Goal: Information Seeking & Learning: Learn about a topic

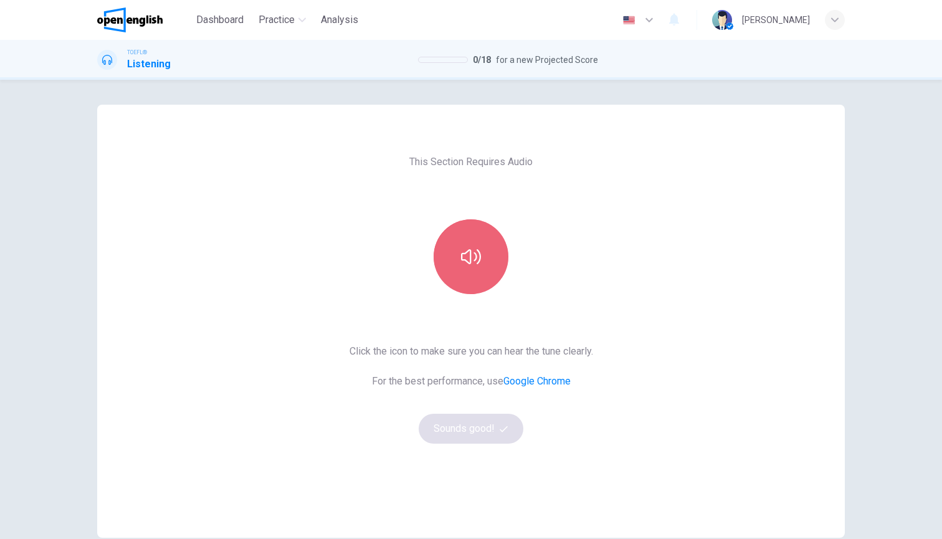
click at [483, 251] on button "button" at bounding box center [470, 256] width 75 height 75
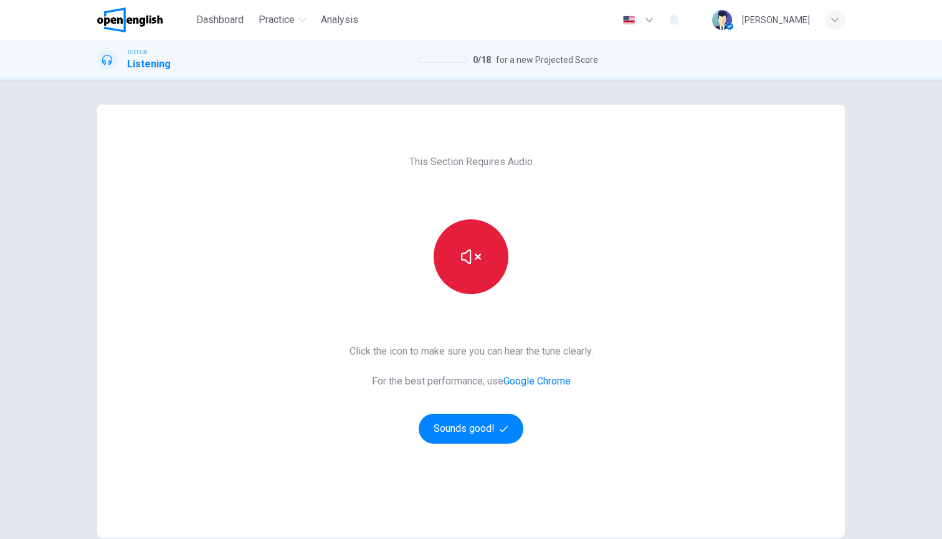
click at [483, 251] on button "button" at bounding box center [470, 256] width 75 height 75
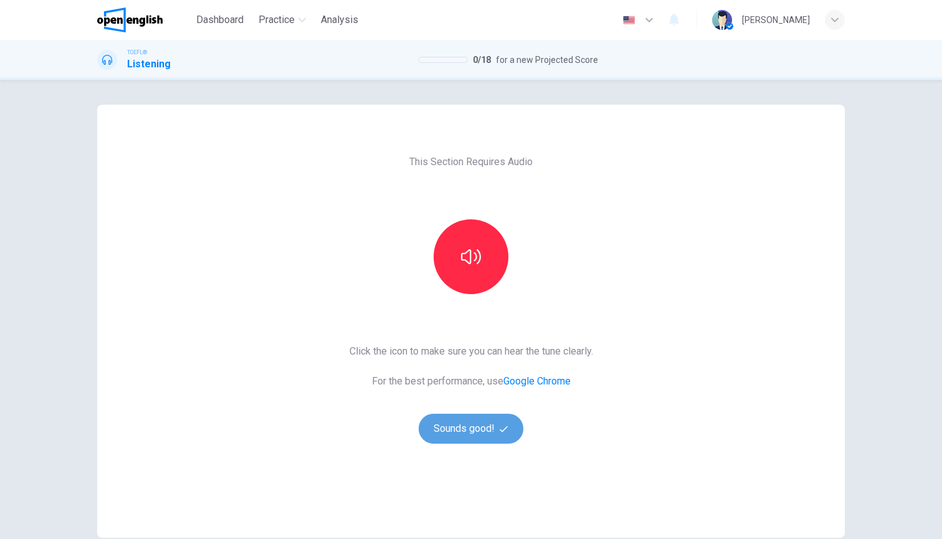
click at [483, 434] on button "Sounds good!" at bounding box center [470, 428] width 105 height 30
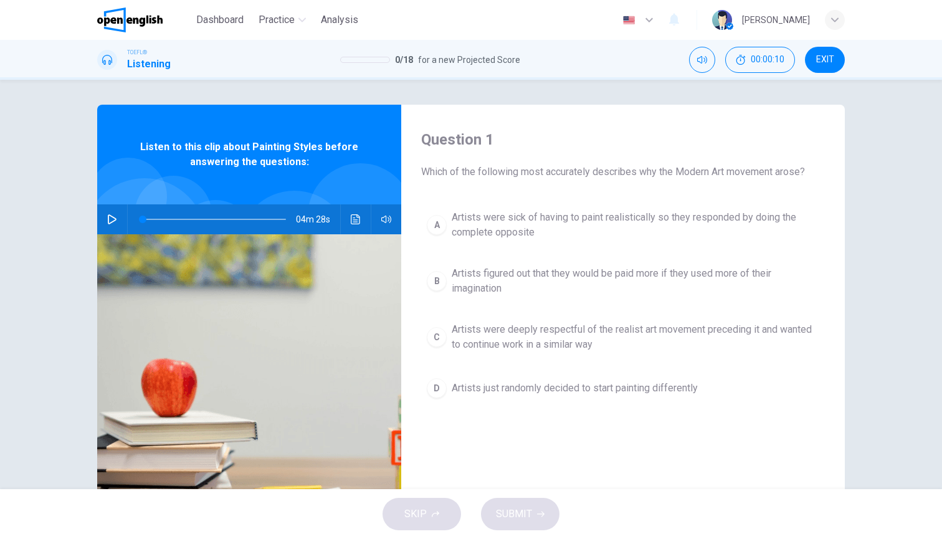
click at [113, 227] on button "button" at bounding box center [112, 219] width 20 height 30
type input "*"
click at [514, 217] on span "Artists were sick of having to paint realistically so they responded by doing t…" at bounding box center [634, 225] width 367 height 30
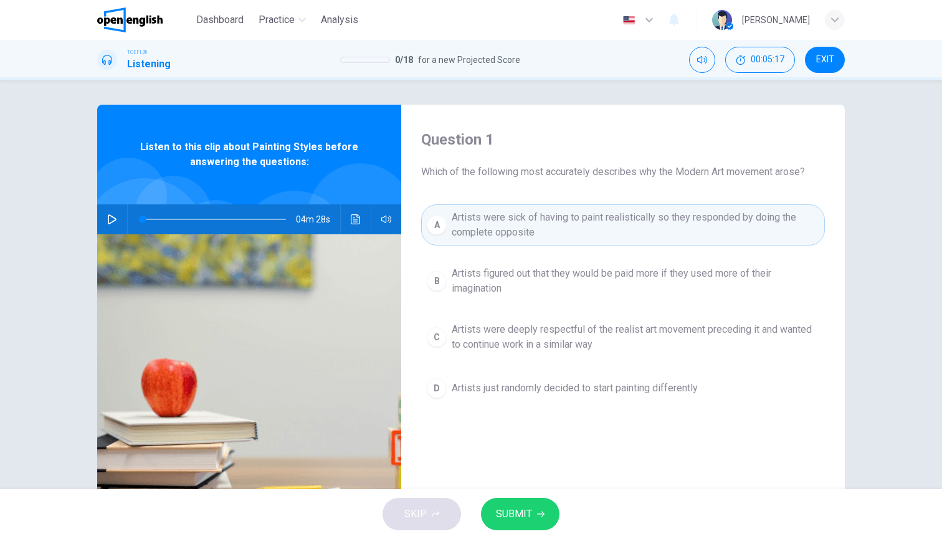
click at [521, 509] on span "SUBMIT" at bounding box center [514, 513] width 36 height 17
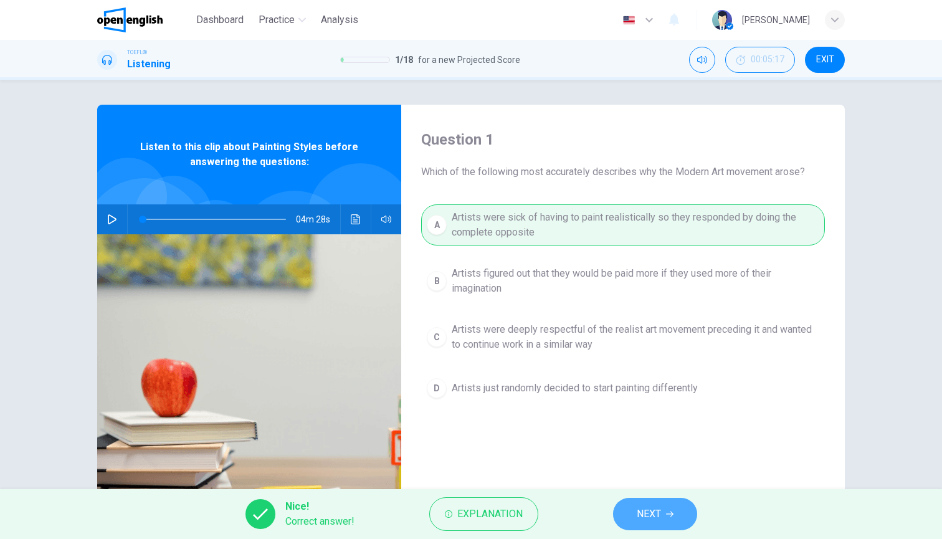
click at [640, 515] on span "NEXT" at bounding box center [648, 513] width 24 height 17
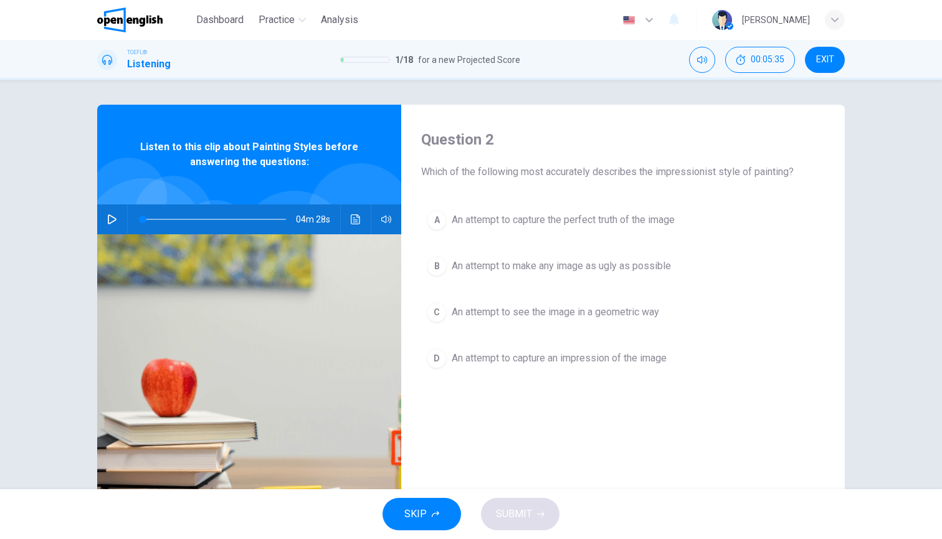
click at [643, 361] on span "An attempt to capture an impression of the image" at bounding box center [558, 358] width 215 height 15
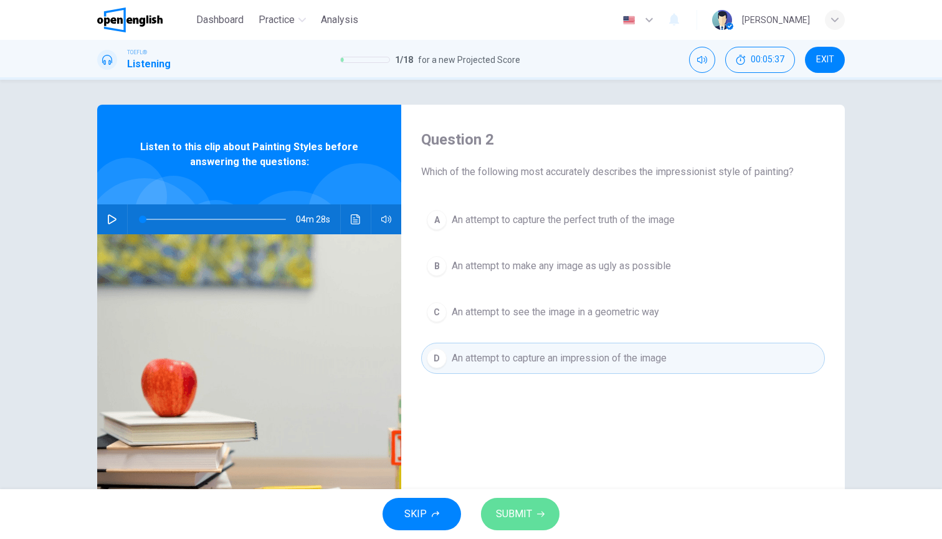
click at [520, 499] on button "SUBMIT" at bounding box center [520, 514] width 78 height 32
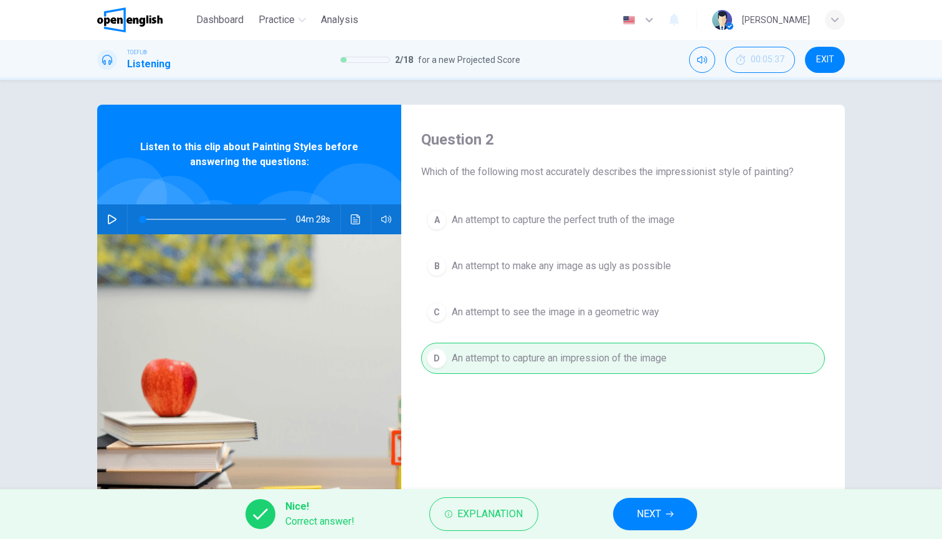
click at [673, 491] on div "Nice! Correct answer! Explanation NEXT" at bounding box center [471, 514] width 942 height 50
click at [664, 518] on button "NEXT" at bounding box center [655, 514] width 84 height 32
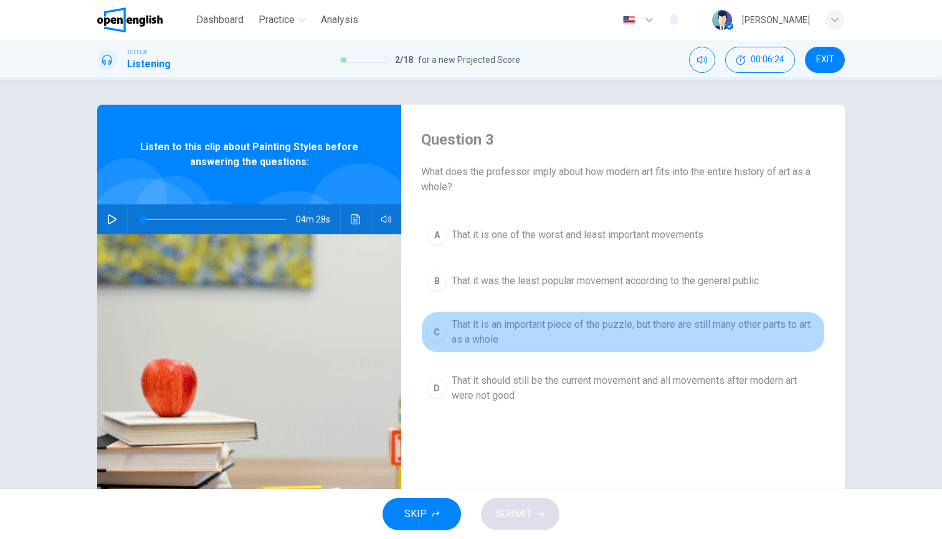
click at [626, 350] on button "C That it is an important piece of the puzzle, but there are still many other p…" at bounding box center [623, 331] width 404 height 41
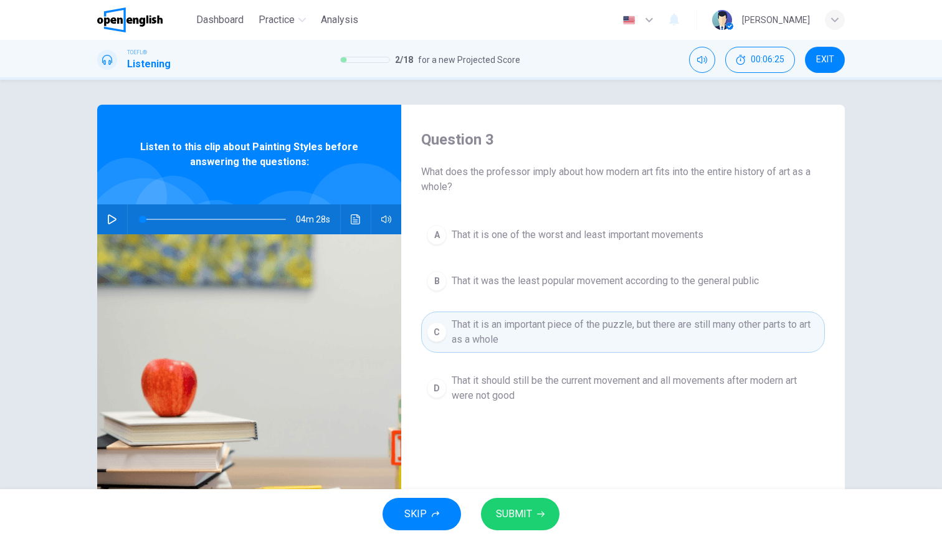
click at [534, 517] on button "SUBMIT" at bounding box center [520, 514] width 78 height 32
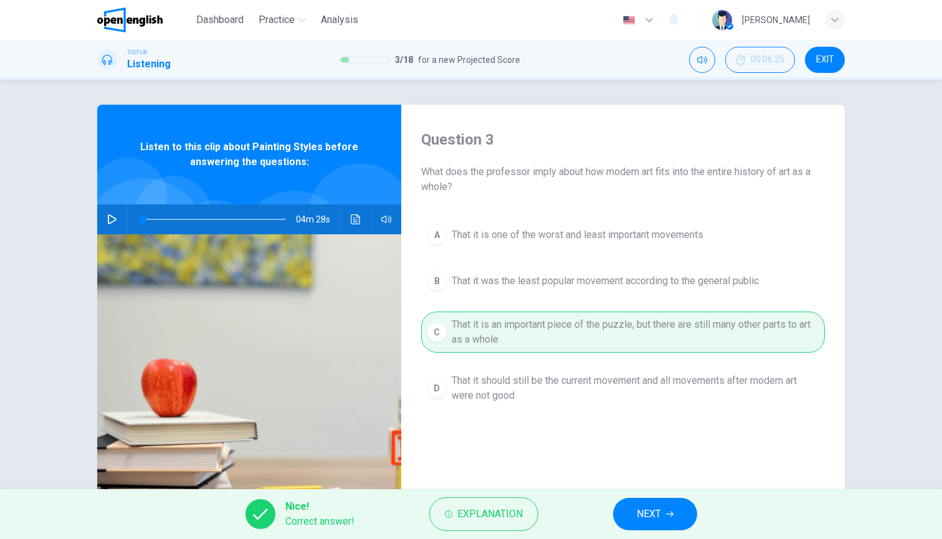
click at [636, 534] on div "Nice! Correct answer! Explanation NEXT" at bounding box center [471, 514] width 942 height 50
click at [643, 512] on span "NEXT" at bounding box center [648, 513] width 24 height 17
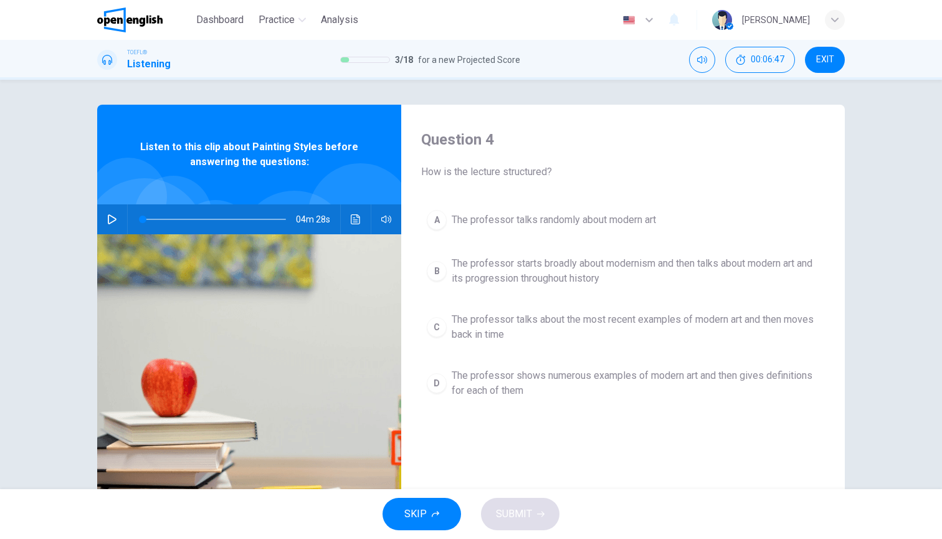
drag, startPoint x: 626, startPoint y: 382, endPoint x: 654, endPoint y: 306, distance: 81.8
click at [626, 382] on span "The professor shows numerous examples of modern art and then gives definitions …" at bounding box center [634, 383] width 367 height 30
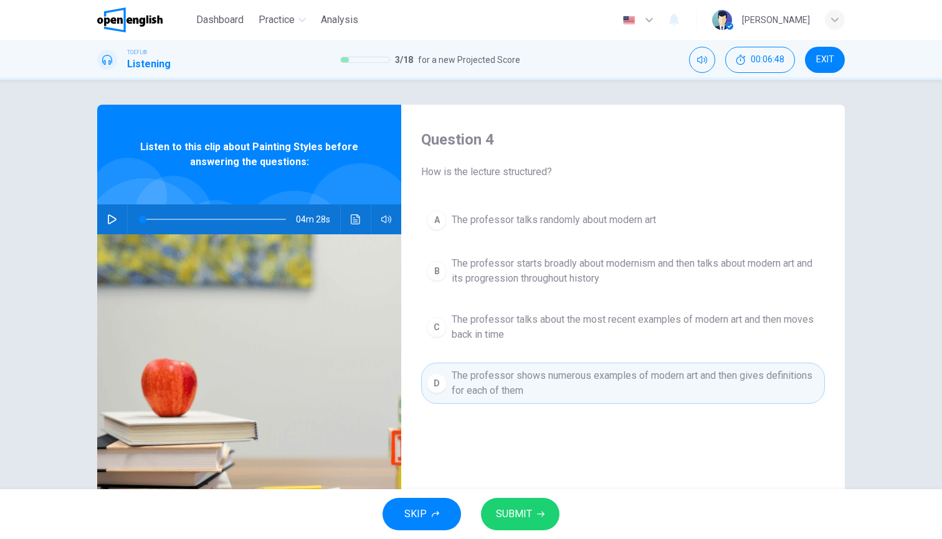
click at [678, 285] on span "The professor starts broadly about modernism and then talks about modern art an…" at bounding box center [634, 271] width 367 height 30
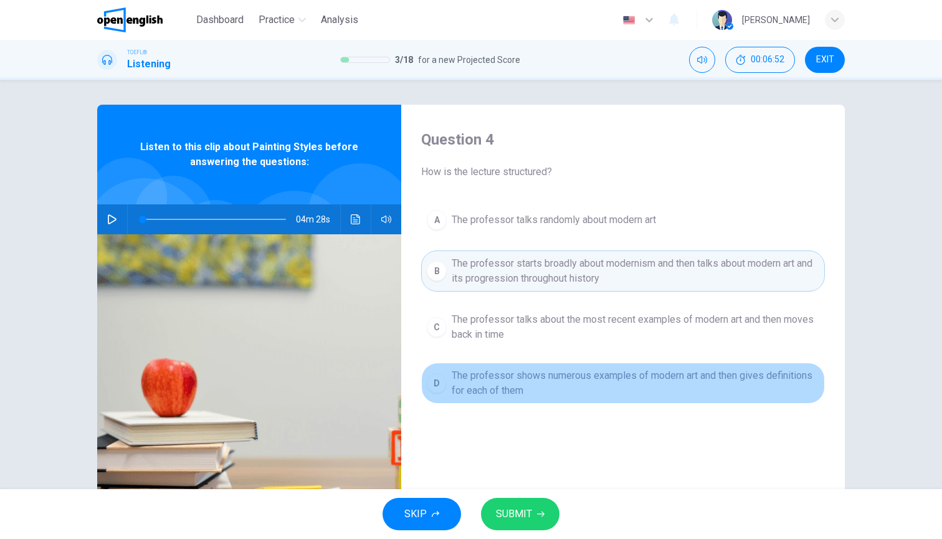
click at [575, 386] on span "The professor shows numerous examples of modern art and then gives definitions …" at bounding box center [634, 383] width 367 height 30
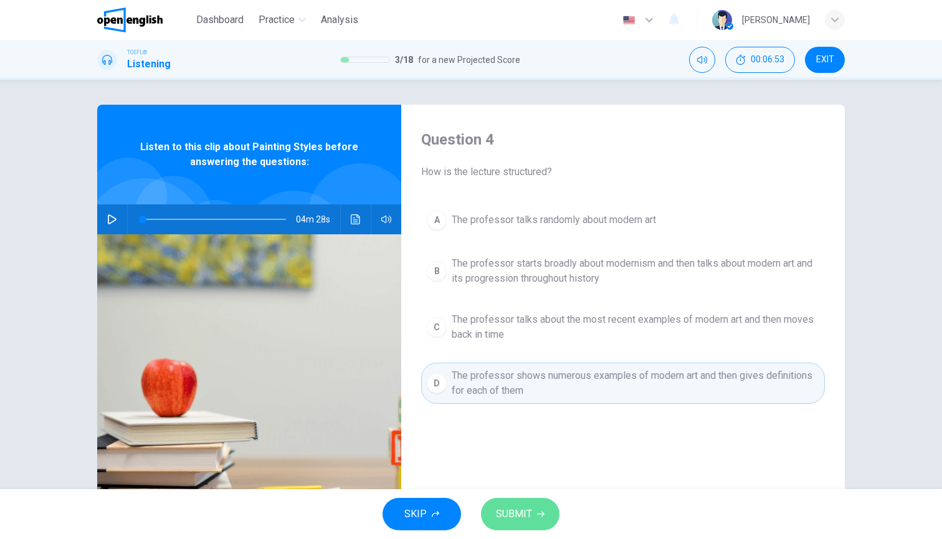
click at [519, 512] on span "SUBMIT" at bounding box center [514, 513] width 36 height 17
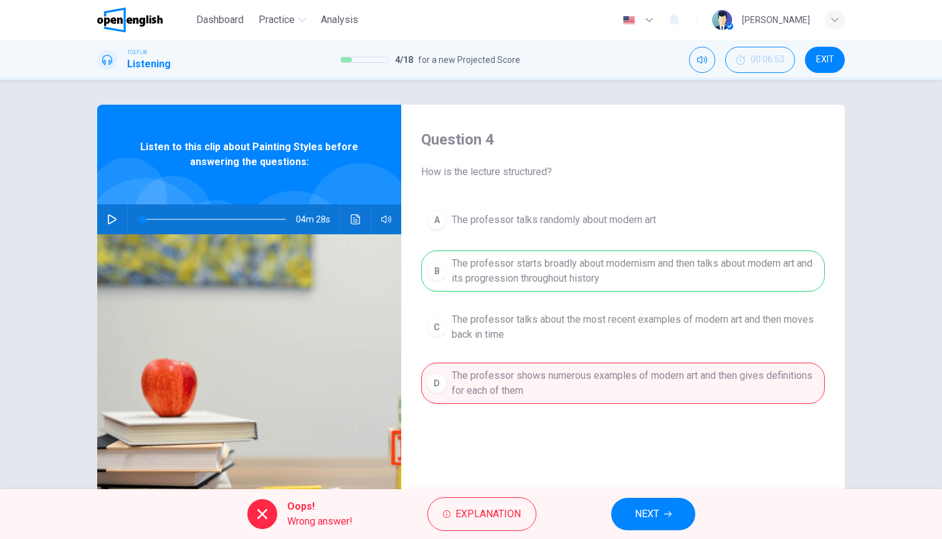
click at [666, 510] on icon "button" at bounding box center [667, 513] width 7 height 7
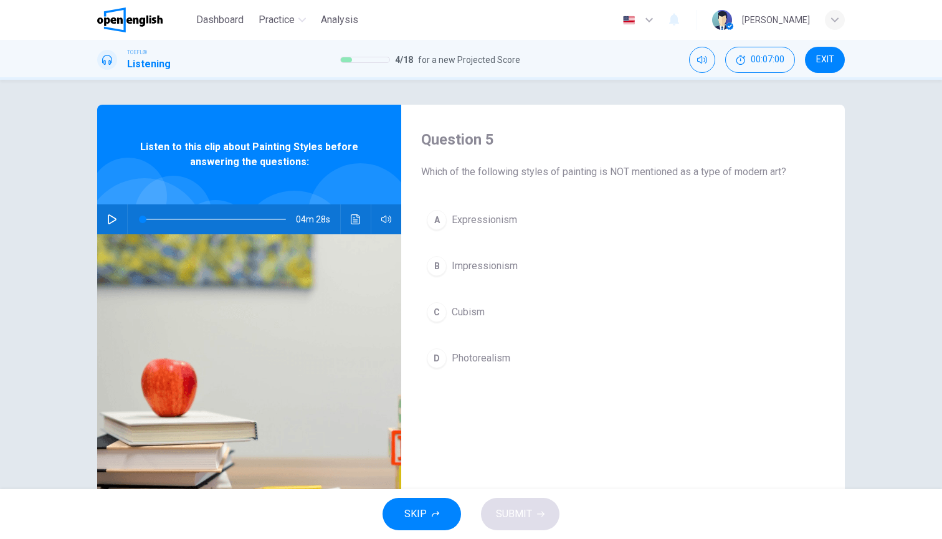
click at [476, 358] on span "Photorealism" at bounding box center [480, 358] width 59 height 15
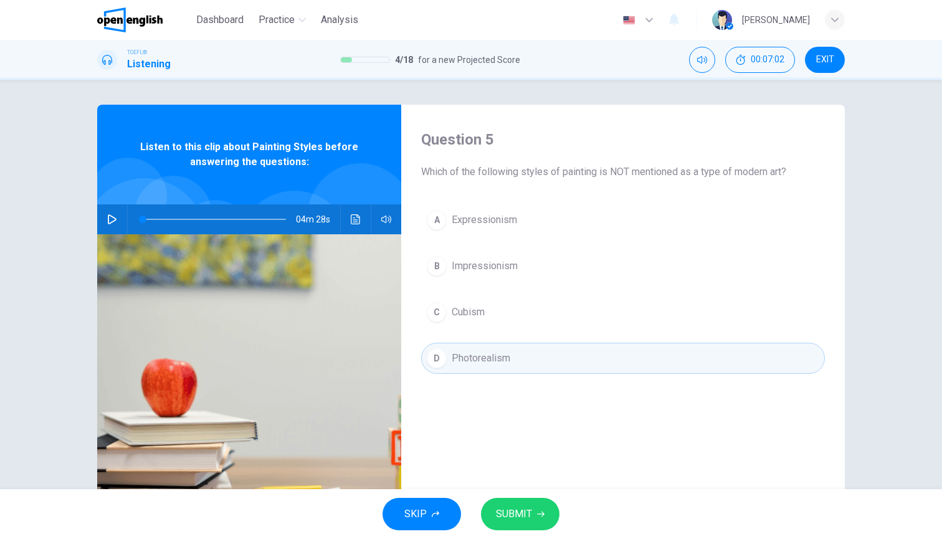
click at [529, 518] on span "SUBMIT" at bounding box center [514, 513] width 36 height 17
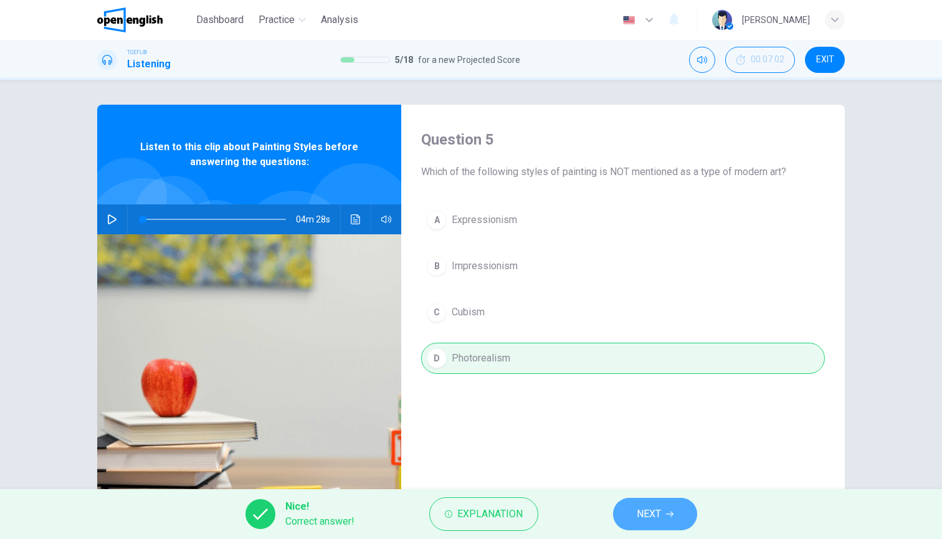
click at [670, 528] on button "NEXT" at bounding box center [655, 514] width 84 height 32
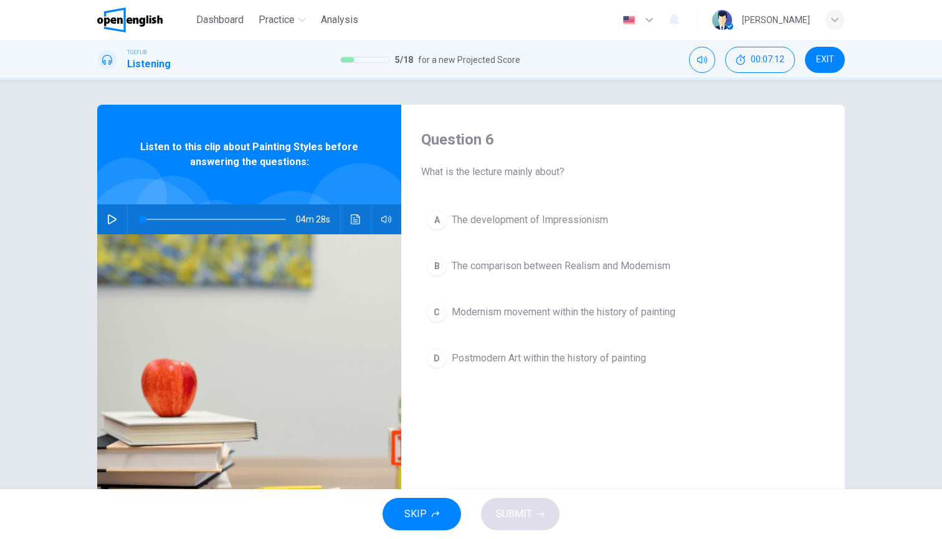
click at [578, 316] on span "Modernism movement within the history of painting" at bounding box center [563, 311] width 224 height 15
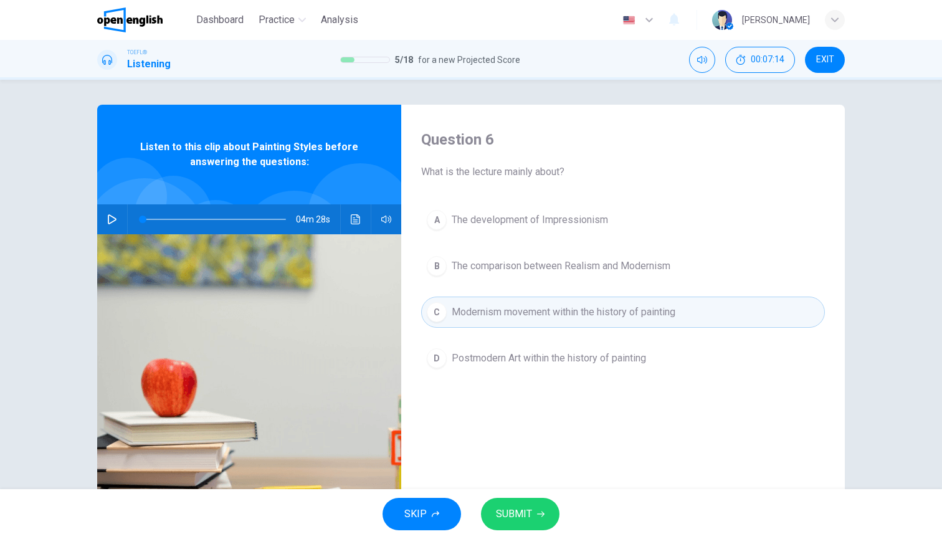
click at [526, 509] on span "SUBMIT" at bounding box center [514, 513] width 36 height 17
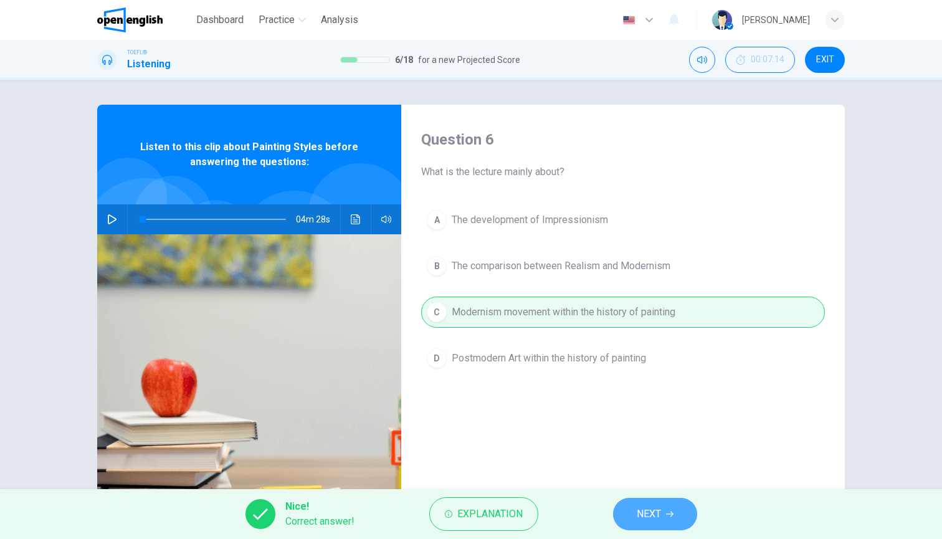
click at [674, 522] on button "NEXT" at bounding box center [655, 514] width 84 height 32
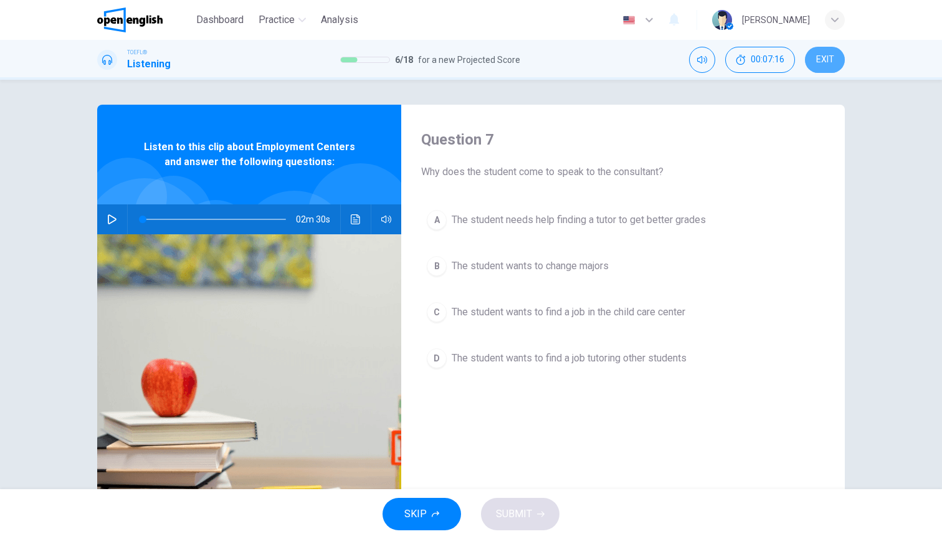
click at [829, 52] on button "EXIT" at bounding box center [825, 60] width 40 height 26
